Goal: Information Seeking & Learning: Learn about a topic

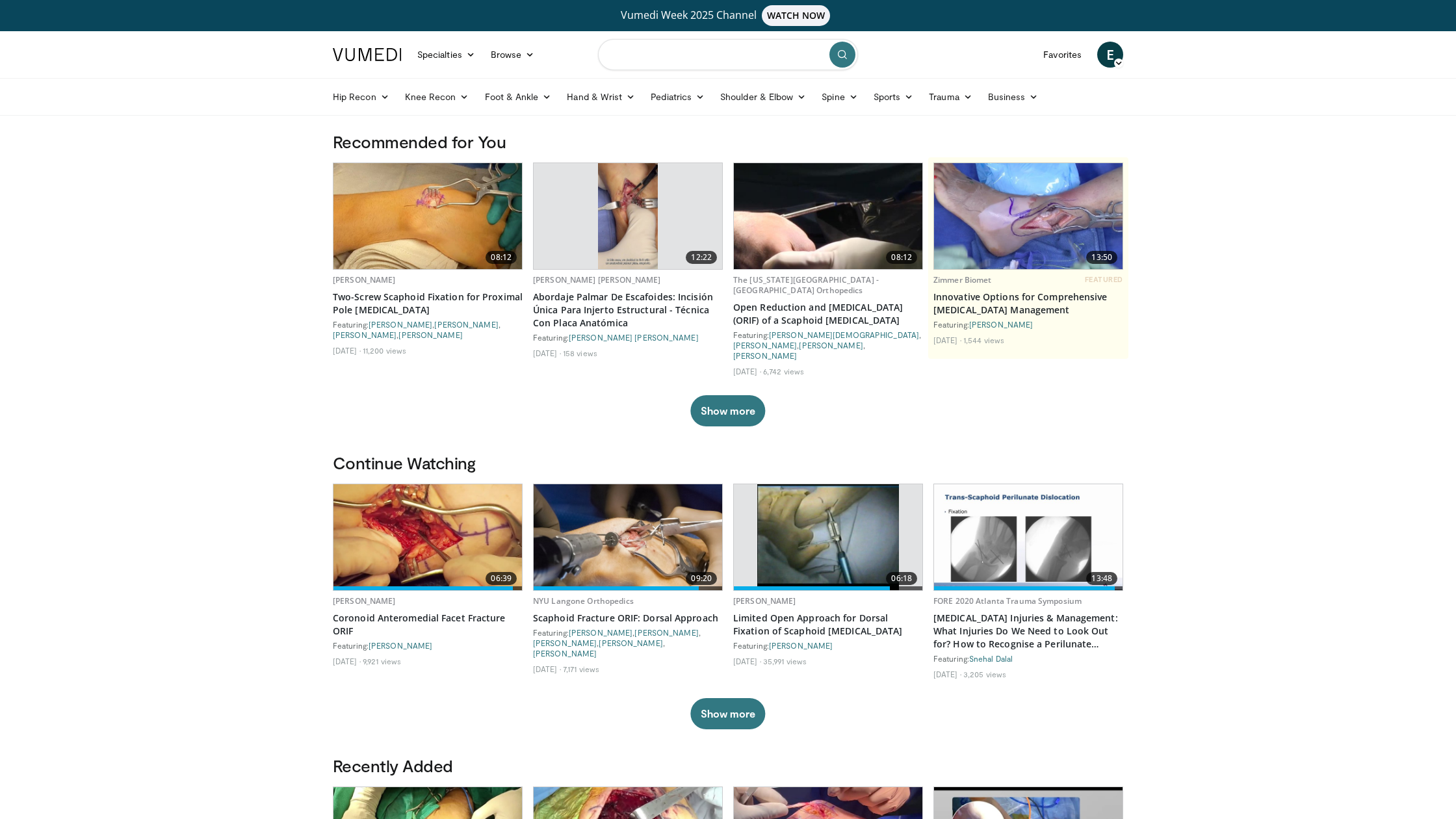
click at [668, 42] on input "Search topics, interventions" at bounding box center [728, 54] width 260 height 32
type input "**********"
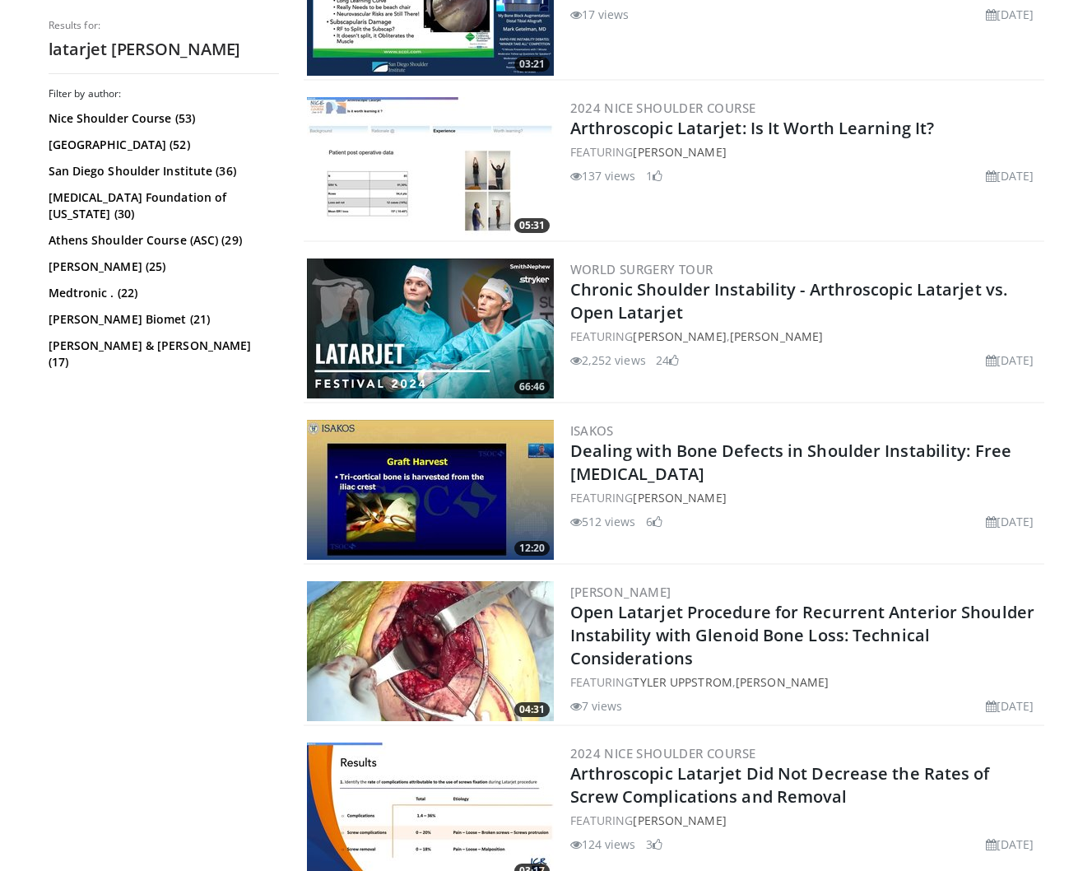
scroll to position [2228, 0]
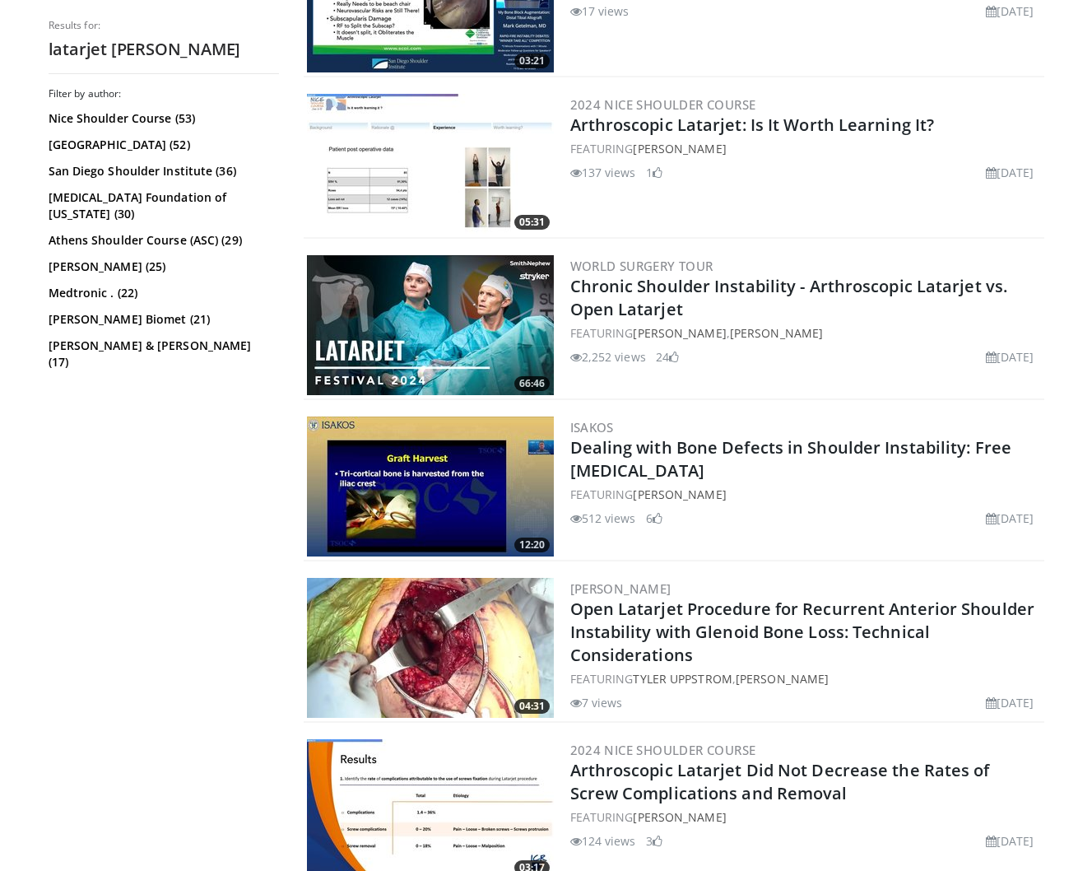
click at [427, 472] on img at bounding box center [430, 486] width 247 height 140
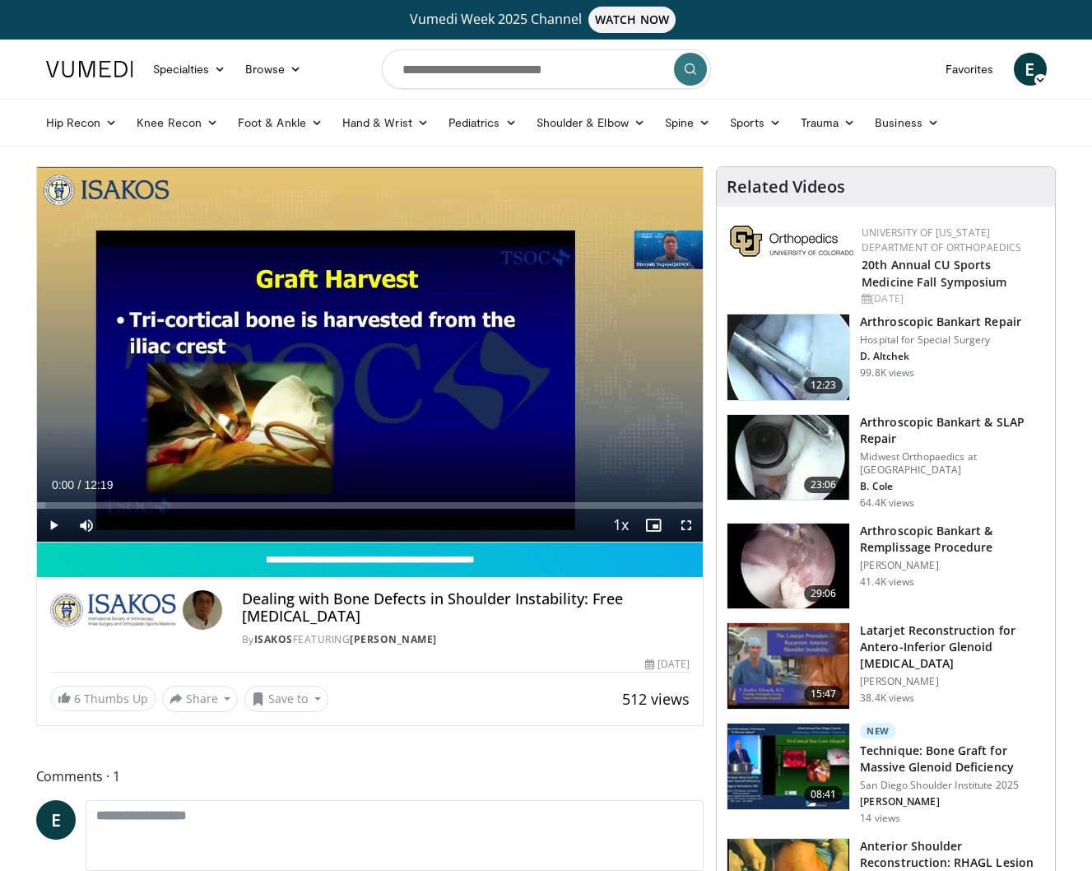
click at [685, 525] on span "Video Player" at bounding box center [686, 525] width 33 height 33
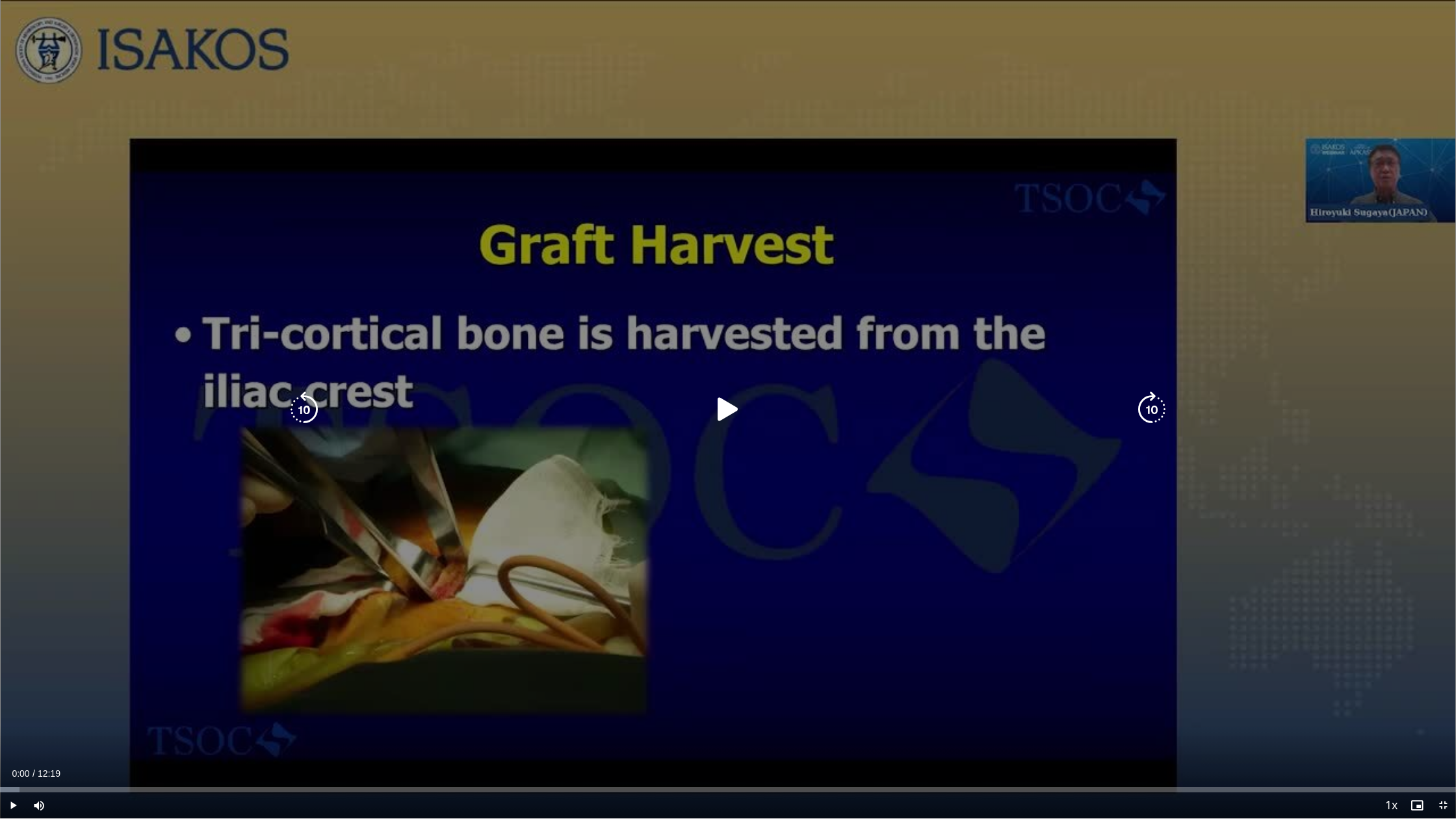
click at [726, 406] on icon "Video Player" at bounding box center [728, 409] width 36 height 36
click at [726, 411] on icon "Video Player" at bounding box center [728, 409] width 36 height 36
